Goal: Task Accomplishment & Management: Manage account settings

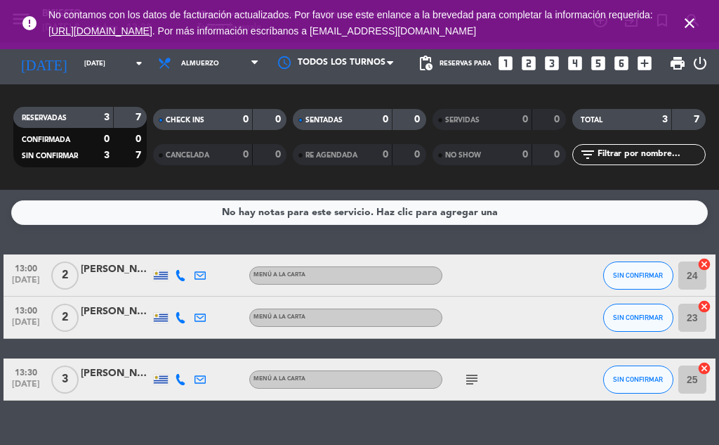
click at [476, 386] on icon "subject" at bounding box center [472, 379] width 17 height 17
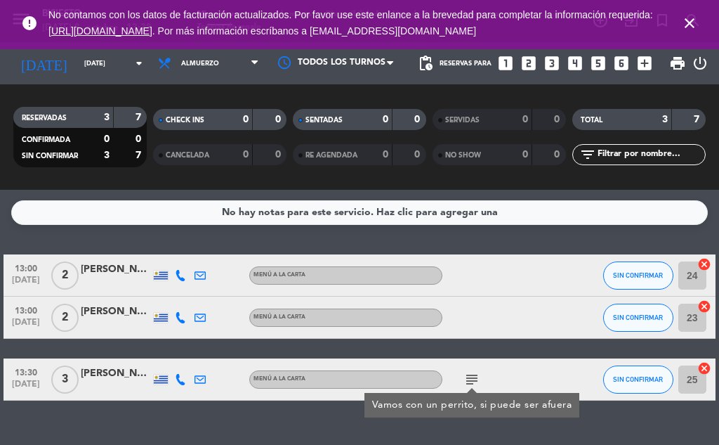
click at [214, 421] on div "No hay notas para este servicio. Haz clic para agregar una 13:00 [DATE] 2 [PERS…" at bounding box center [359, 317] width 719 height 255
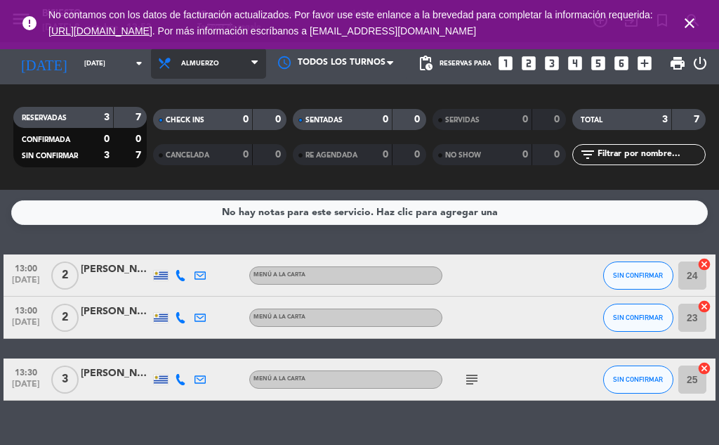
click at [204, 65] on span "Almuerzo" at bounding box center [200, 64] width 38 height 8
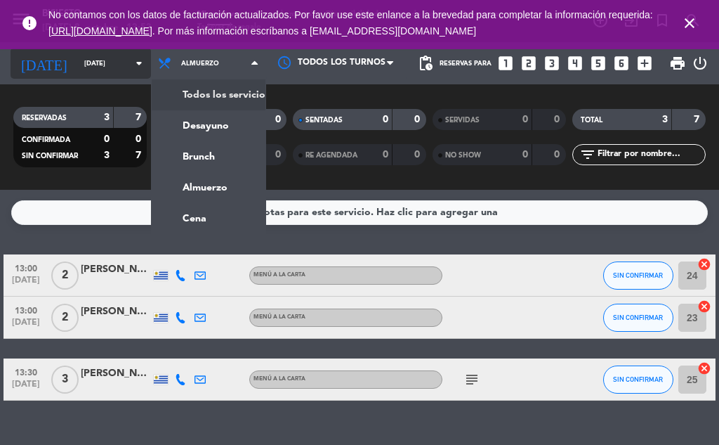
click at [114, 61] on input "[DATE]" at bounding box center [123, 64] width 92 height 22
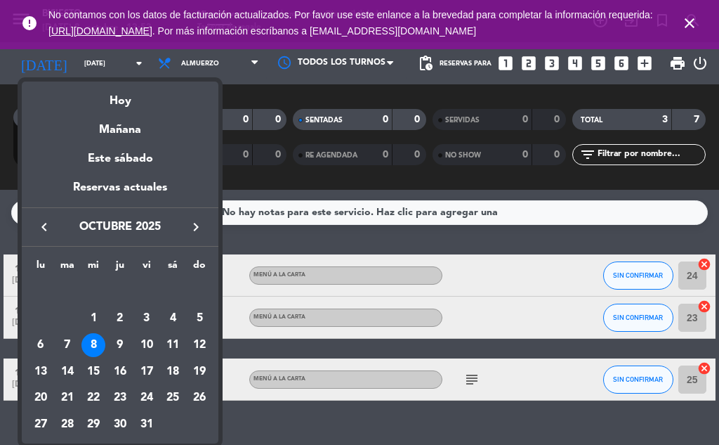
click at [144, 126] on div "Mañana" at bounding box center [120, 124] width 197 height 29
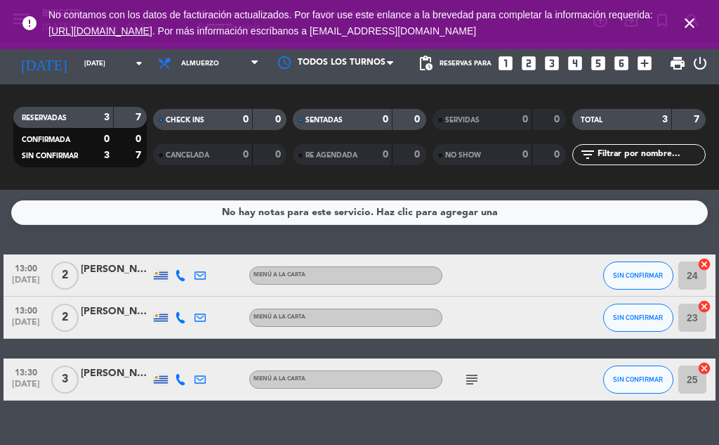
type input "[DEMOGRAPHIC_DATA][DATE]"
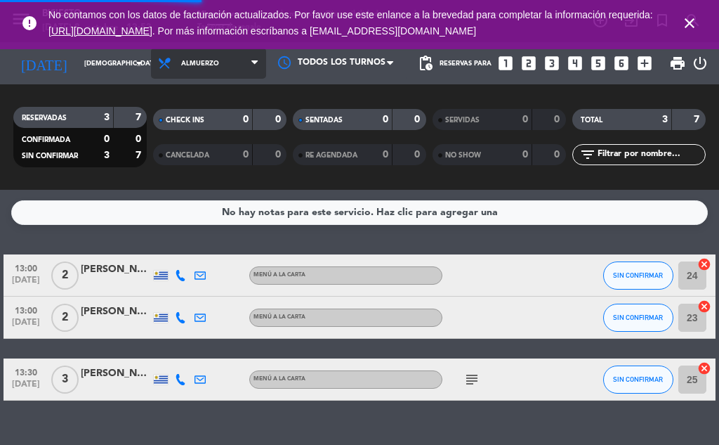
click at [195, 62] on span "Almuerzo" at bounding box center [200, 64] width 38 height 8
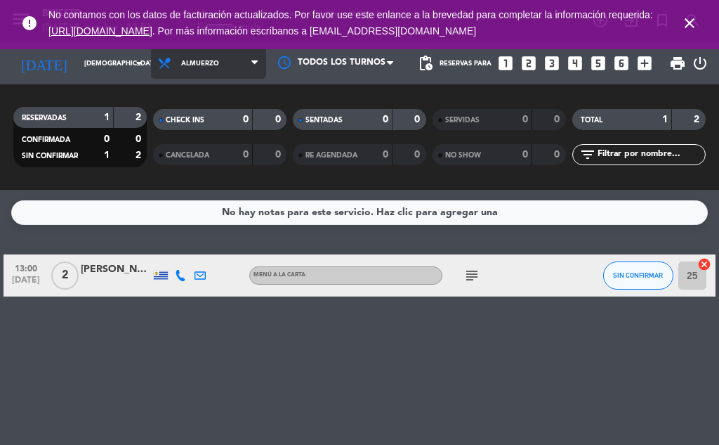
drag, startPoint x: 203, startPoint y: 62, endPoint x: 214, endPoint y: 122, distance: 61.5
click at [202, 63] on span "Almuerzo" at bounding box center [200, 64] width 38 height 8
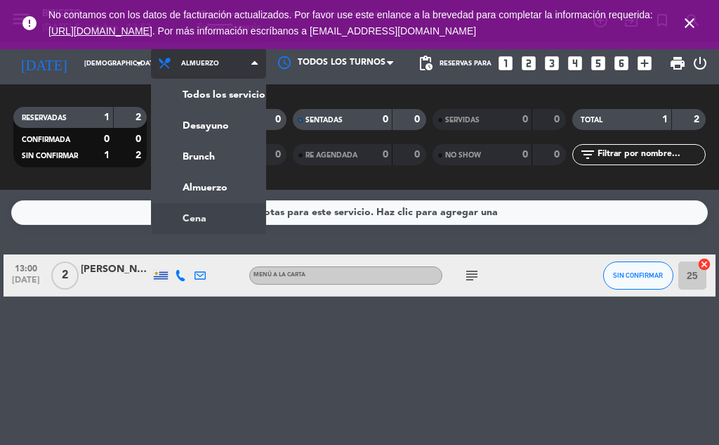
click at [208, 220] on ng-component "menu Bisiesto [DATE] 8. octubre - 13:53 Mis reservas Mapa de mesas Disponibilid…" at bounding box center [359, 222] width 719 height 445
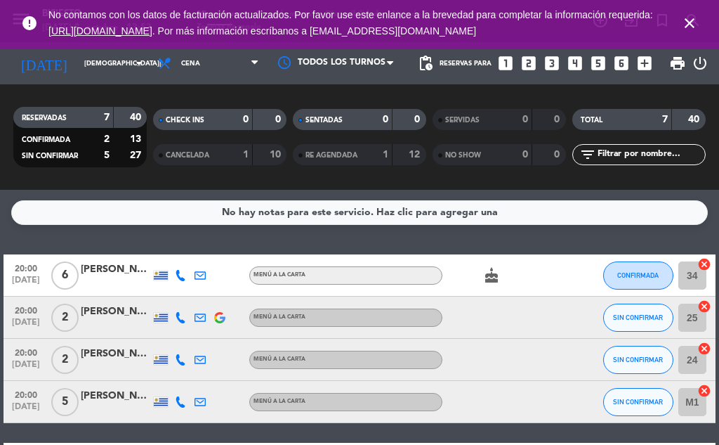
click at [105, 268] on div "[PERSON_NAME]" at bounding box center [116, 269] width 70 height 16
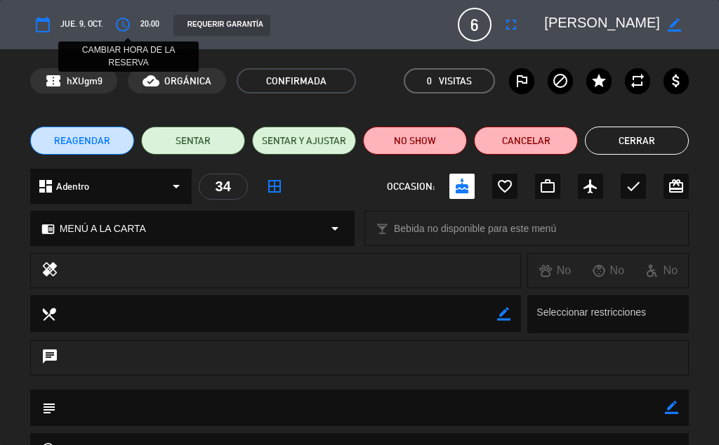
click at [122, 23] on icon "access_time" at bounding box center [123, 24] width 17 height 17
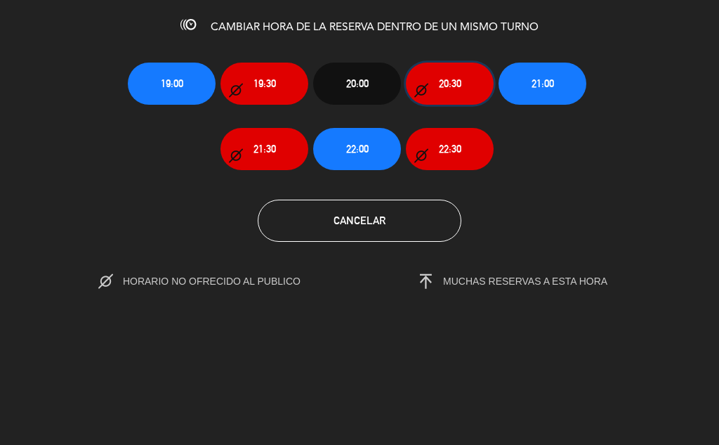
click at [449, 89] on span "20:30" at bounding box center [450, 83] width 22 height 16
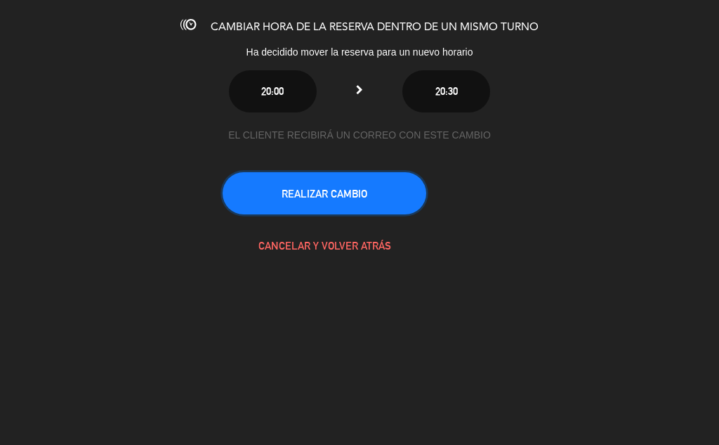
drag, startPoint x: 358, startPoint y: 192, endPoint x: 356, endPoint y: 183, distance: 10.1
click at [358, 189] on button "REALIZAR CAMBIO" at bounding box center [325, 193] width 204 height 42
